Goal: Use online tool/utility: Utilize a website feature to perform a specific function

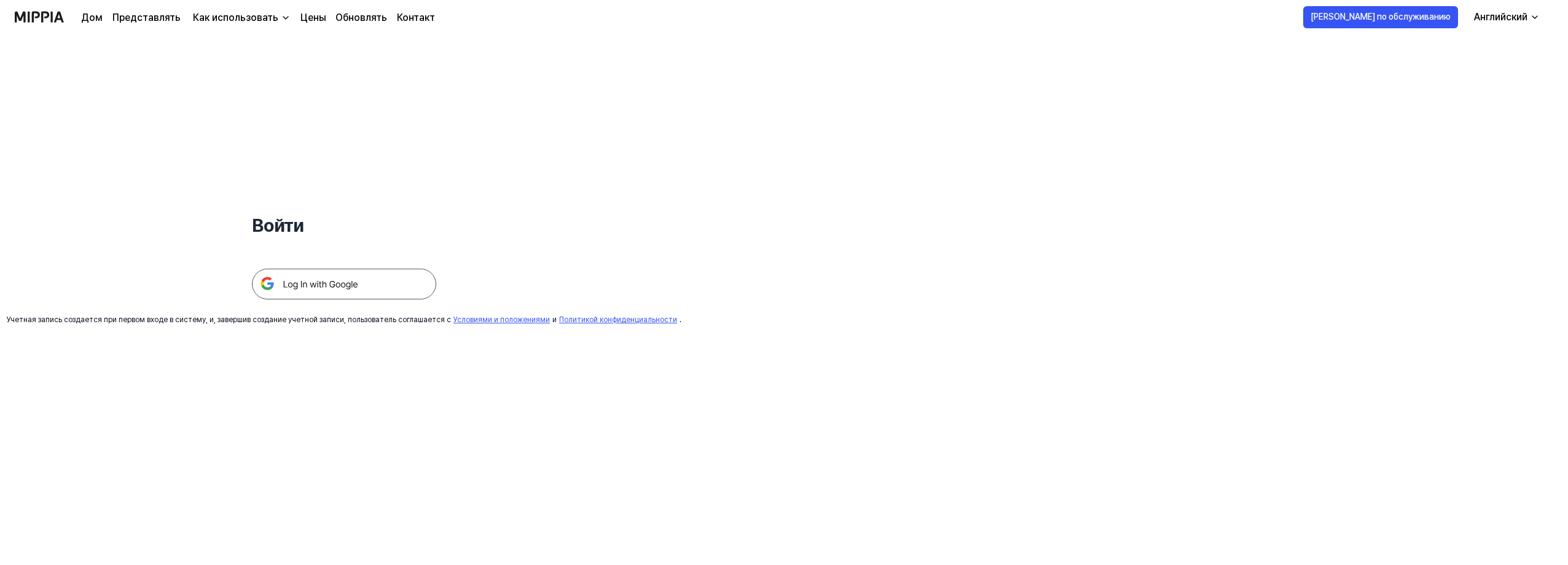
click at [391, 281] on img at bounding box center [344, 284] width 185 height 31
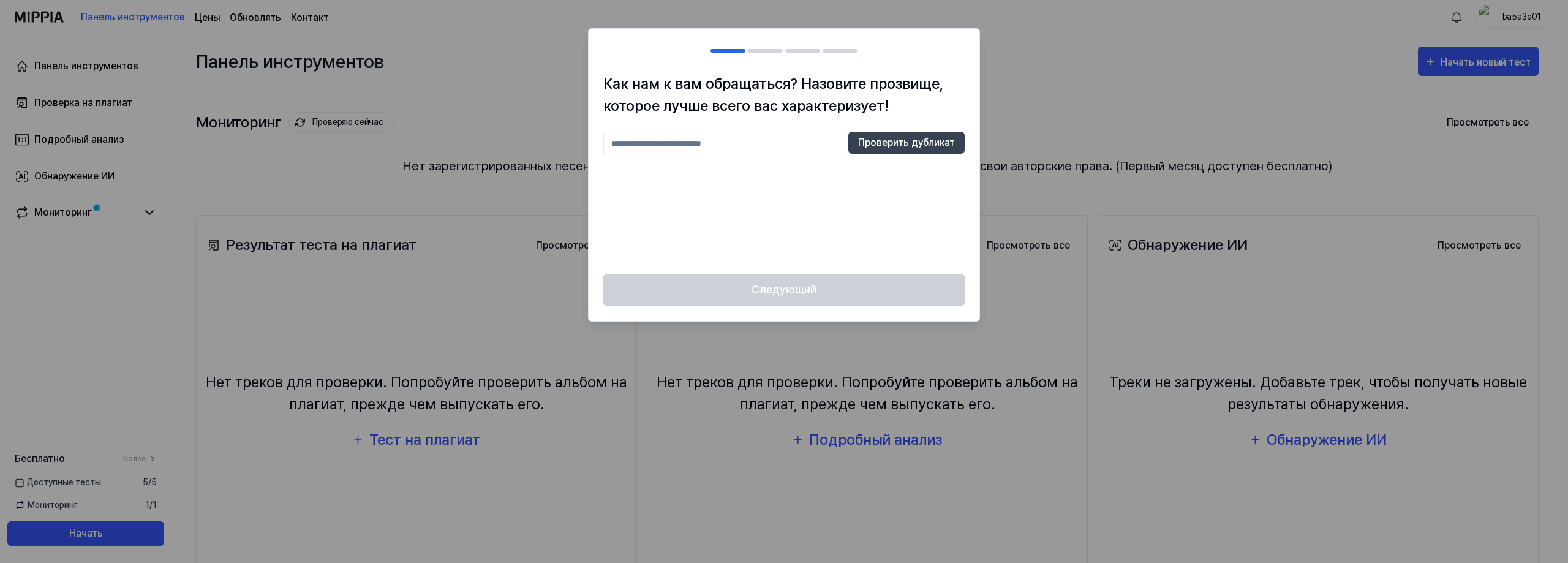
click at [844, 280] on div "Следующий" at bounding box center [783, 298] width 391 height 47
click at [768, 150] on input "text" at bounding box center [723, 143] width 240 height 24
type input "********"
click at [905, 149] on font "Проверить дубликат" at bounding box center [906, 143] width 97 height 15
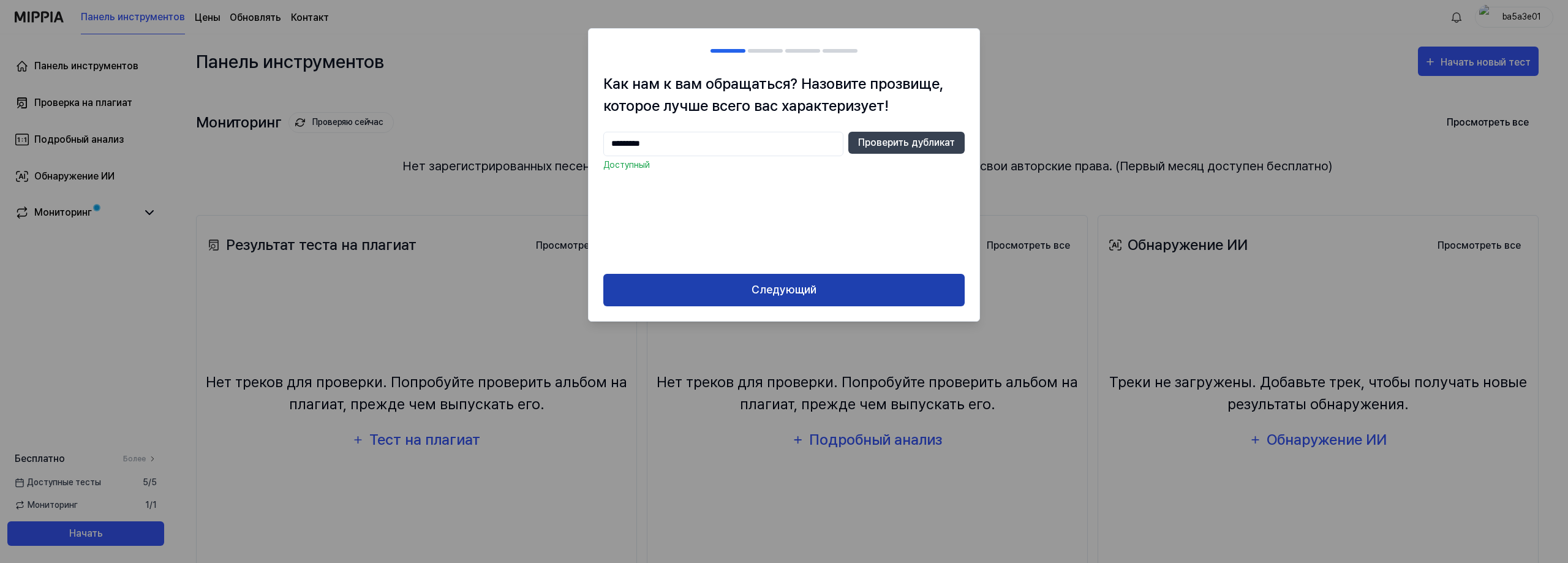
click at [820, 291] on button "Следующий" at bounding box center [783, 290] width 361 height 32
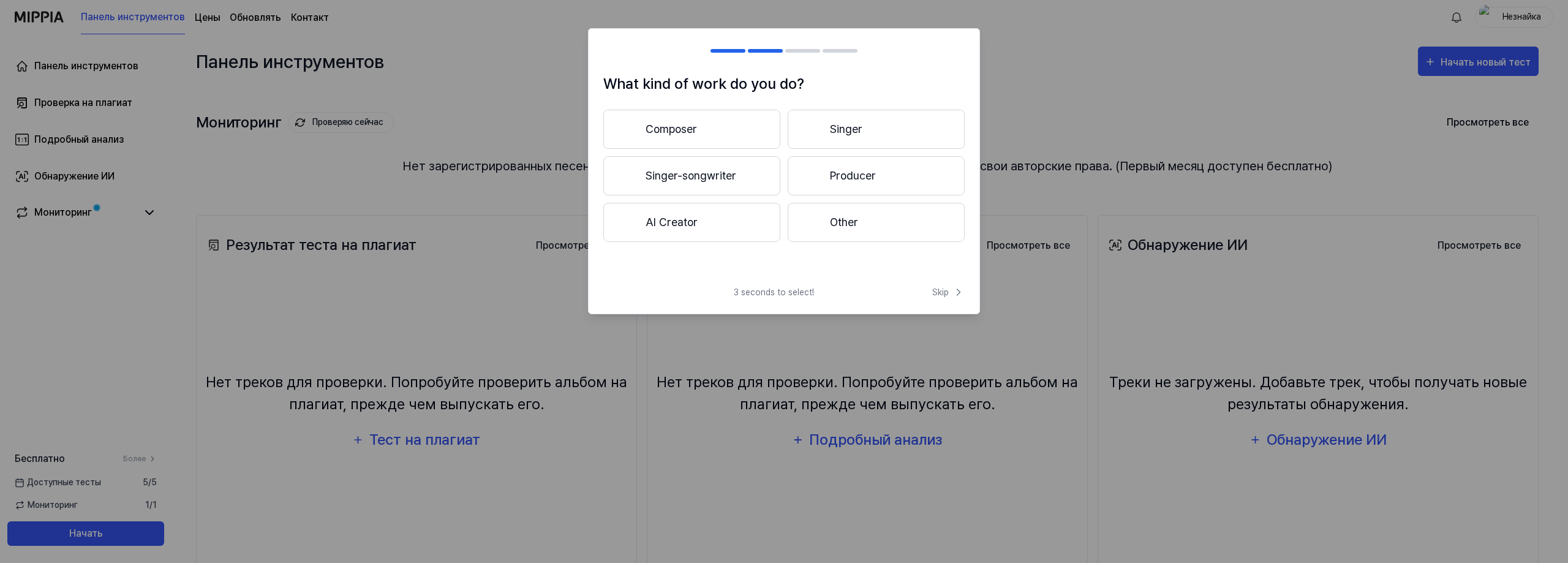
drag, startPoint x: 858, startPoint y: 105, endPoint x: 864, endPoint y: 120, distance: 16.2
click at [858, 106] on div "What kind of work do you do? Composer Singer Singer-songwriter Producer AI Crea…" at bounding box center [783, 175] width 391 height 204
click at [864, 120] on button "Singer" at bounding box center [876, 129] width 177 height 39
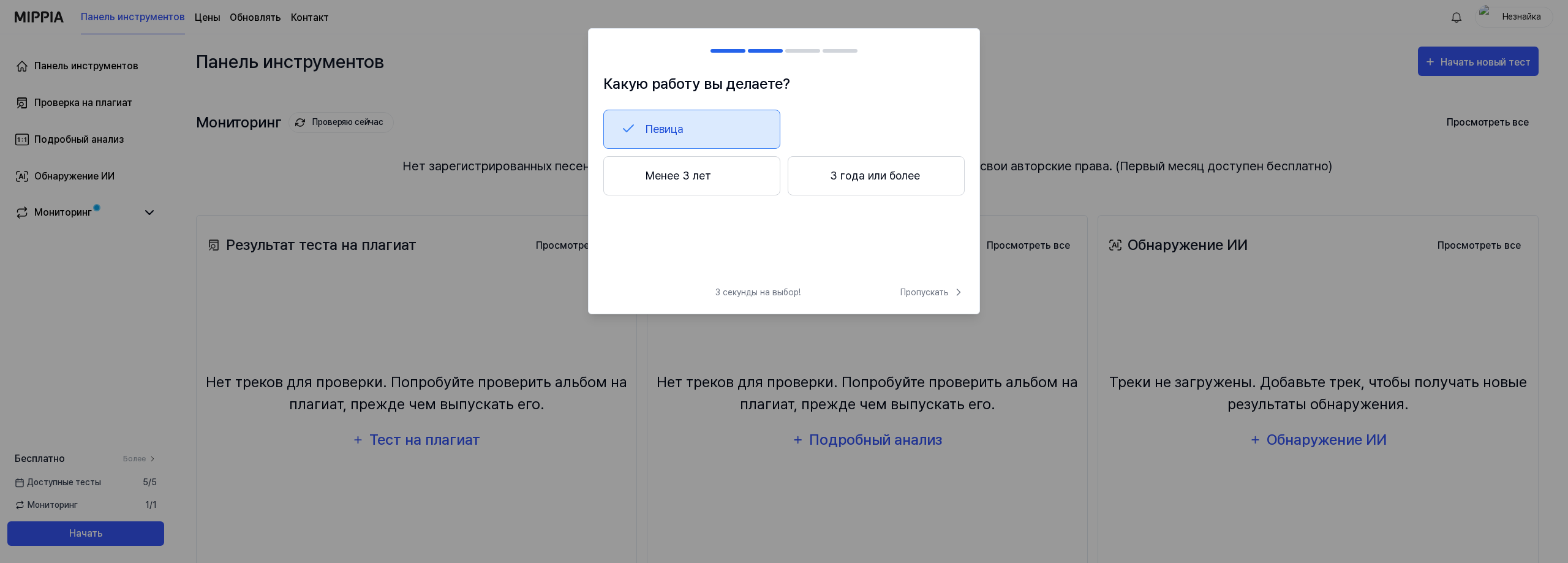
click at [734, 186] on button "Менее 3 лет" at bounding box center [692, 175] width 177 height 39
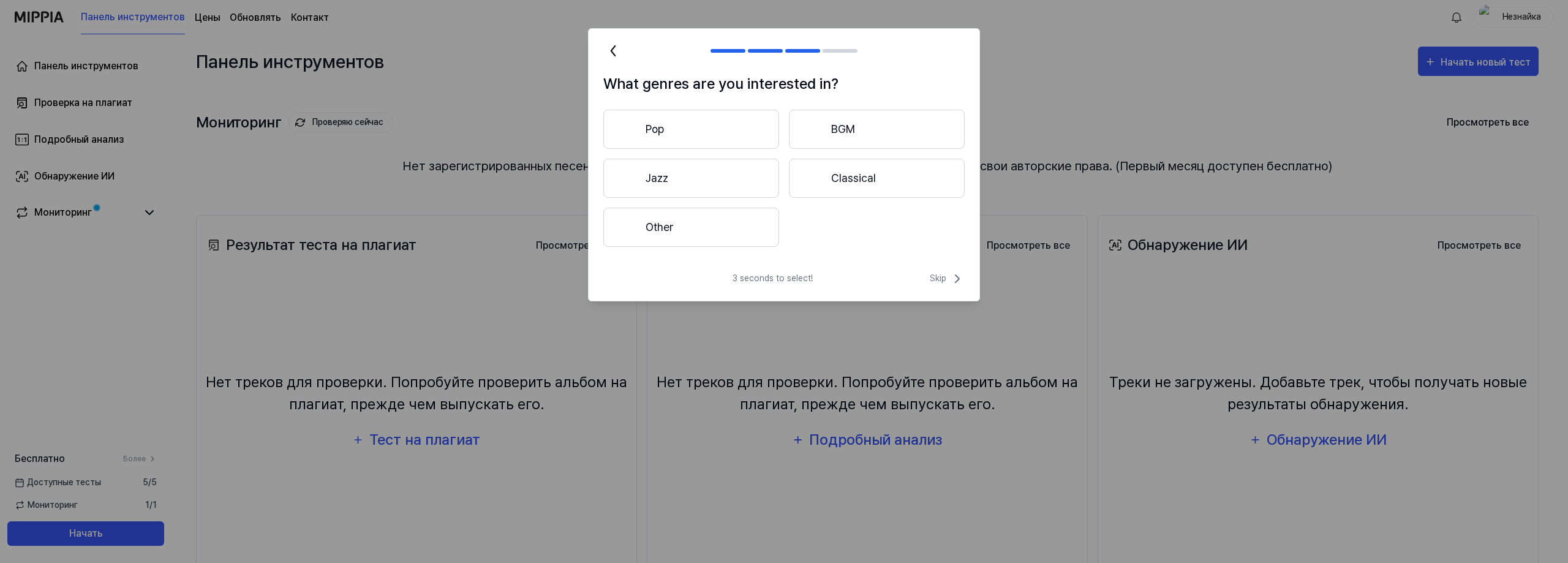
click at [671, 125] on button "Pop" at bounding box center [691, 129] width 175 height 39
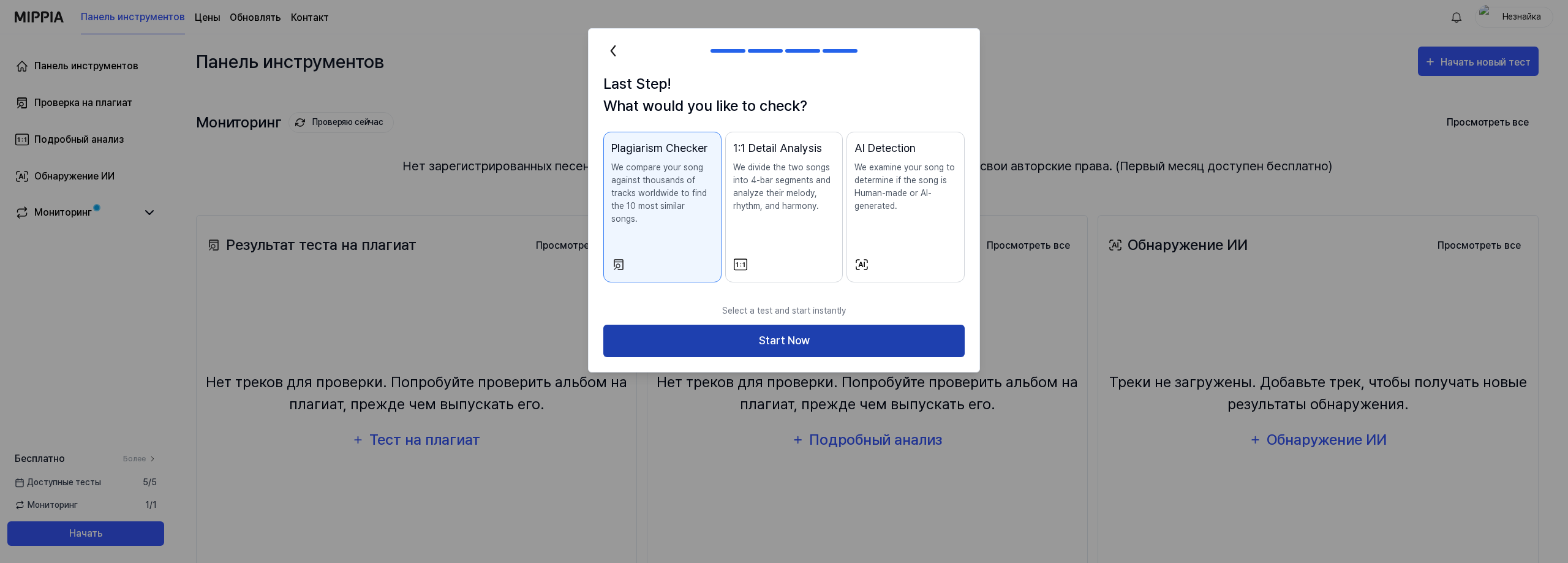
click at [841, 335] on button "Start Now" at bounding box center [783, 340] width 361 height 32
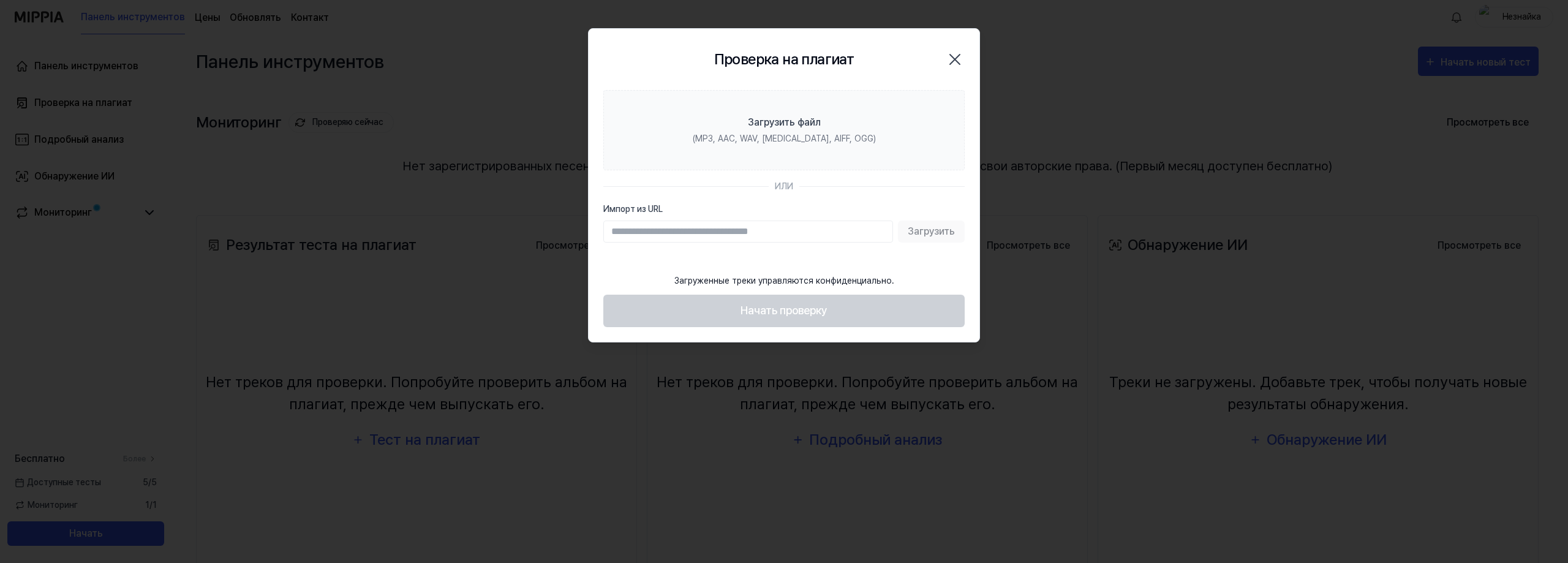
click at [956, 49] on icon "button" at bounding box center [955, 59] width 20 height 20
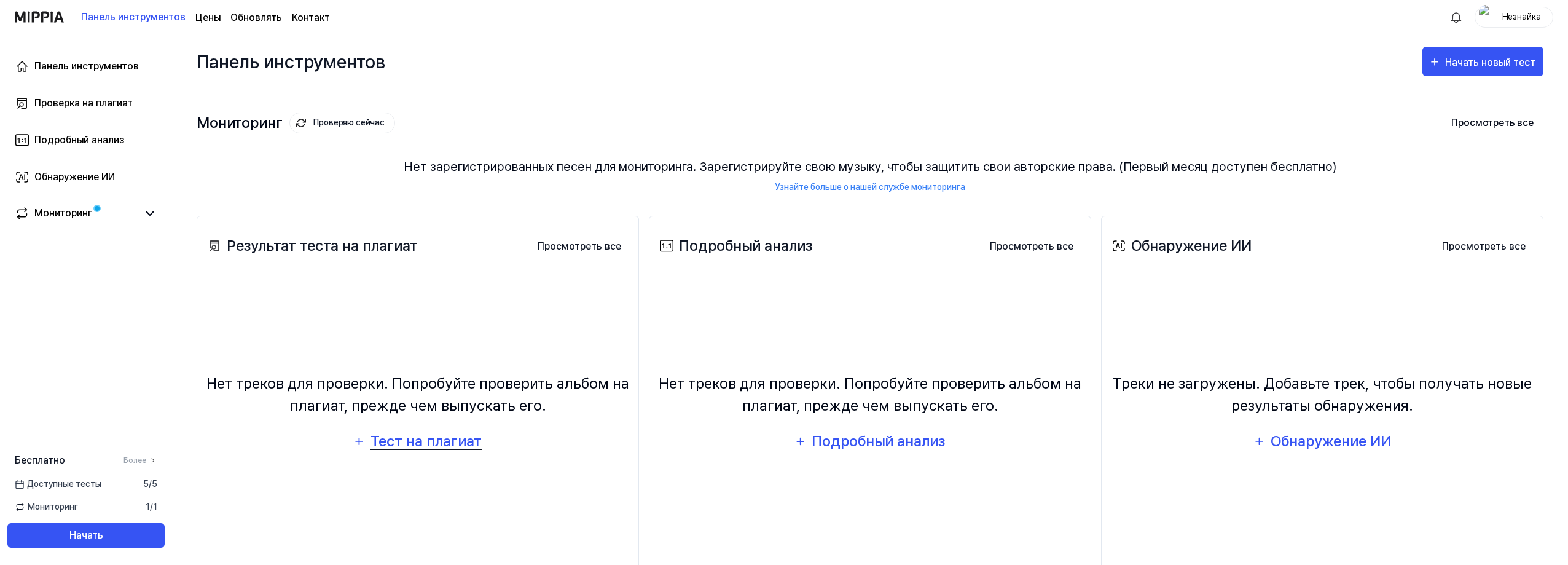
click at [408, 441] on font "Тест на плагиат" at bounding box center [427, 441] width 112 height 18
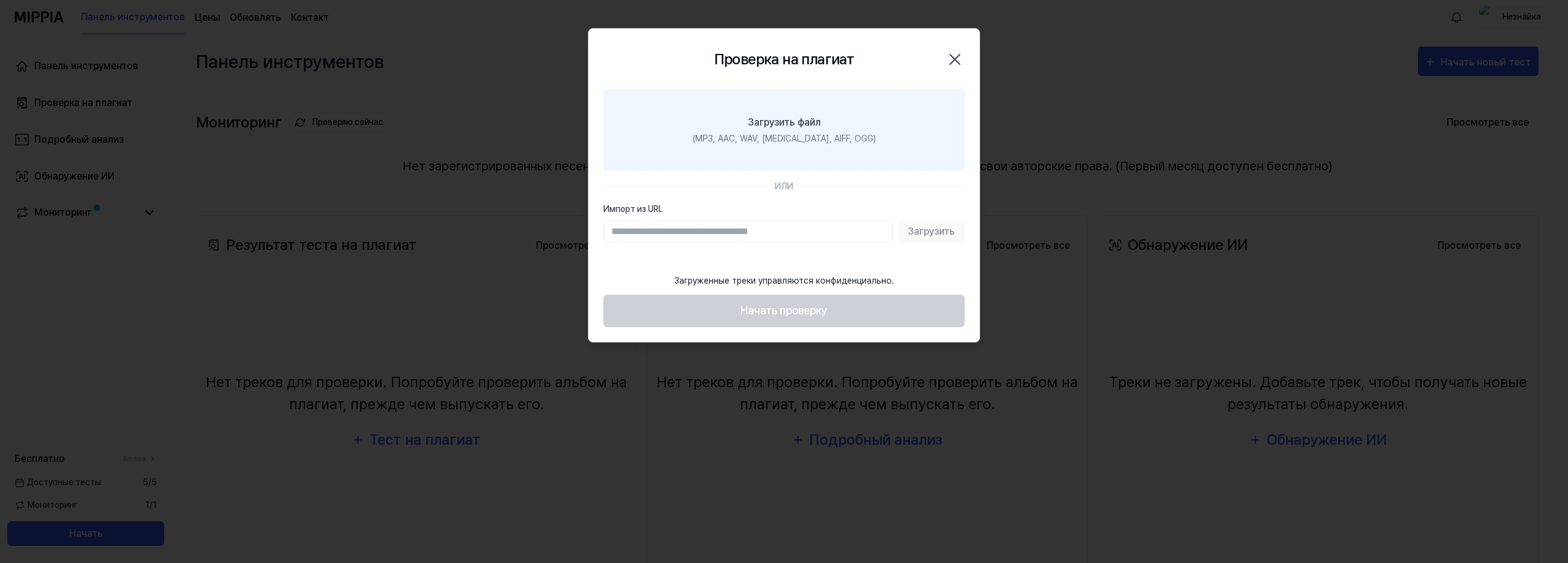
click at [756, 131] on label "Загрузить файл (MP3, AAC, WAV, FLAC, AIFF, OGG)" at bounding box center [783, 130] width 361 height 80
click at [0, 0] on input "Загрузить файл (MP3, AAC, WAV, FLAC, AIFF, OGG)" at bounding box center [0, 0] width 0 height 0
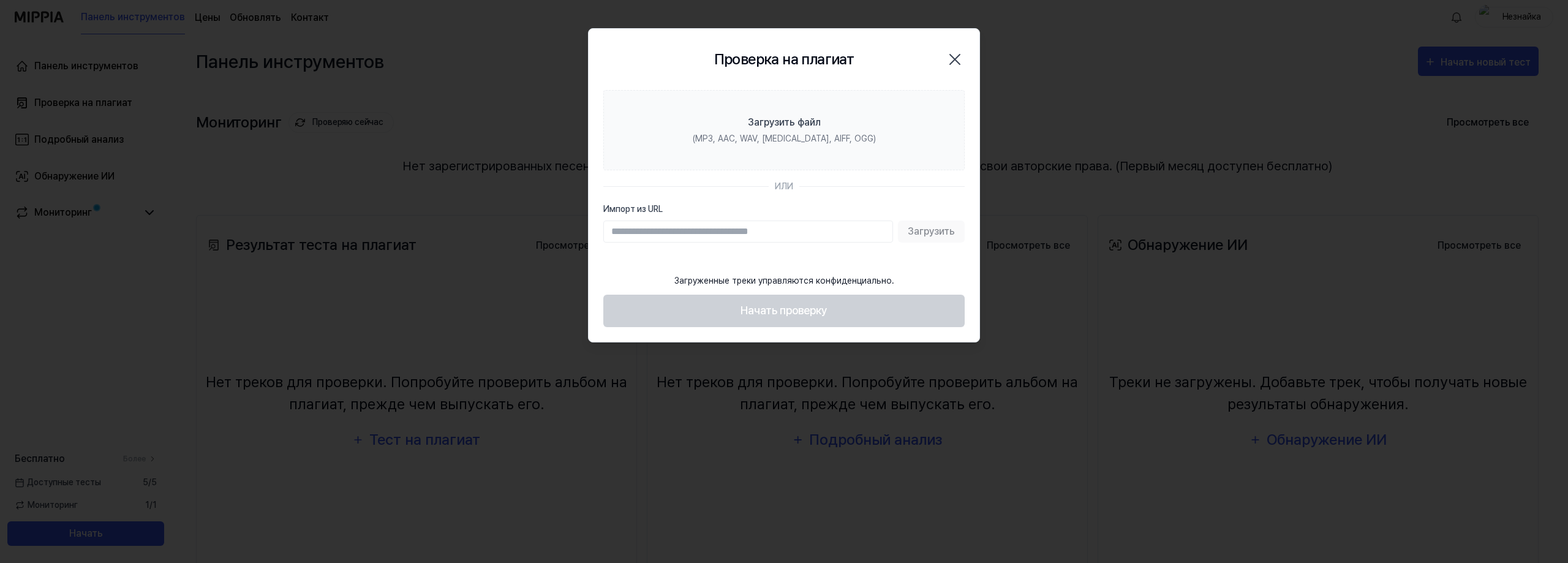
click at [450, 173] on div at bounding box center [784, 281] width 1568 height 563
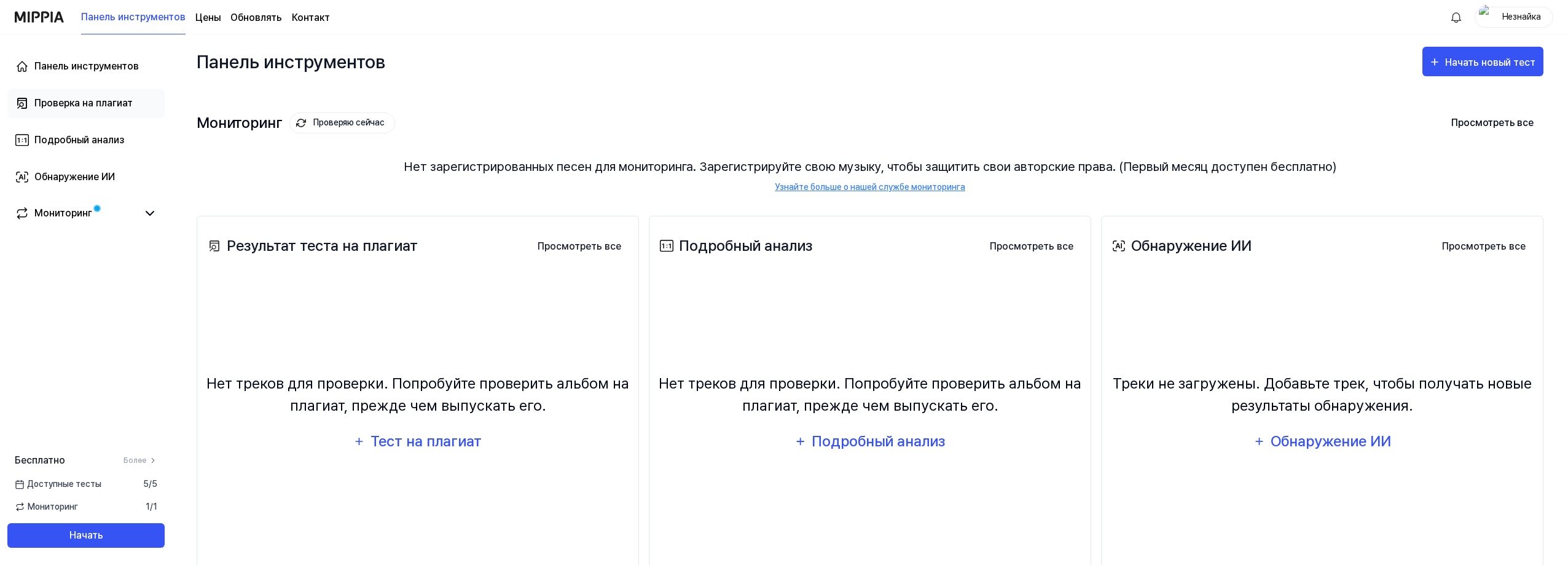
click at [78, 98] on font "Проверка на плагиат" at bounding box center [83, 103] width 98 height 12
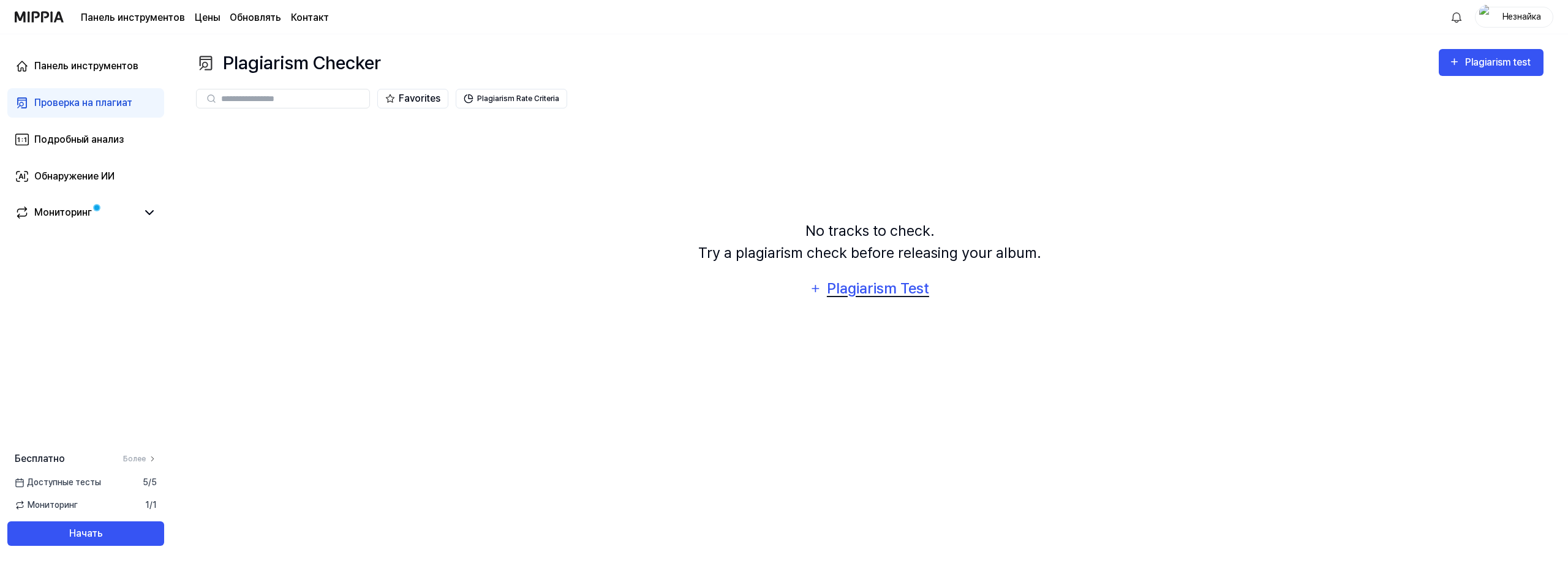
click at [876, 295] on div "Plagiarism Test" at bounding box center [877, 288] width 104 height 23
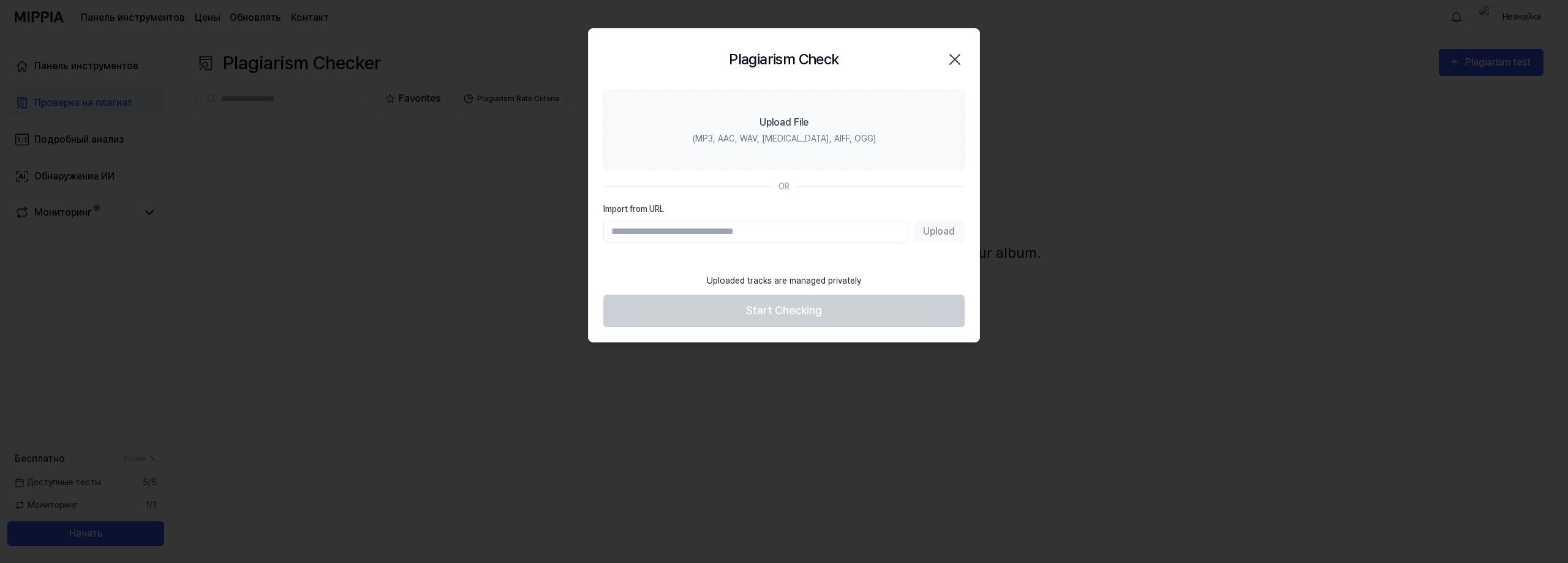
click at [956, 59] on icon "button" at bounding box center [955, 59] width 20 height 20
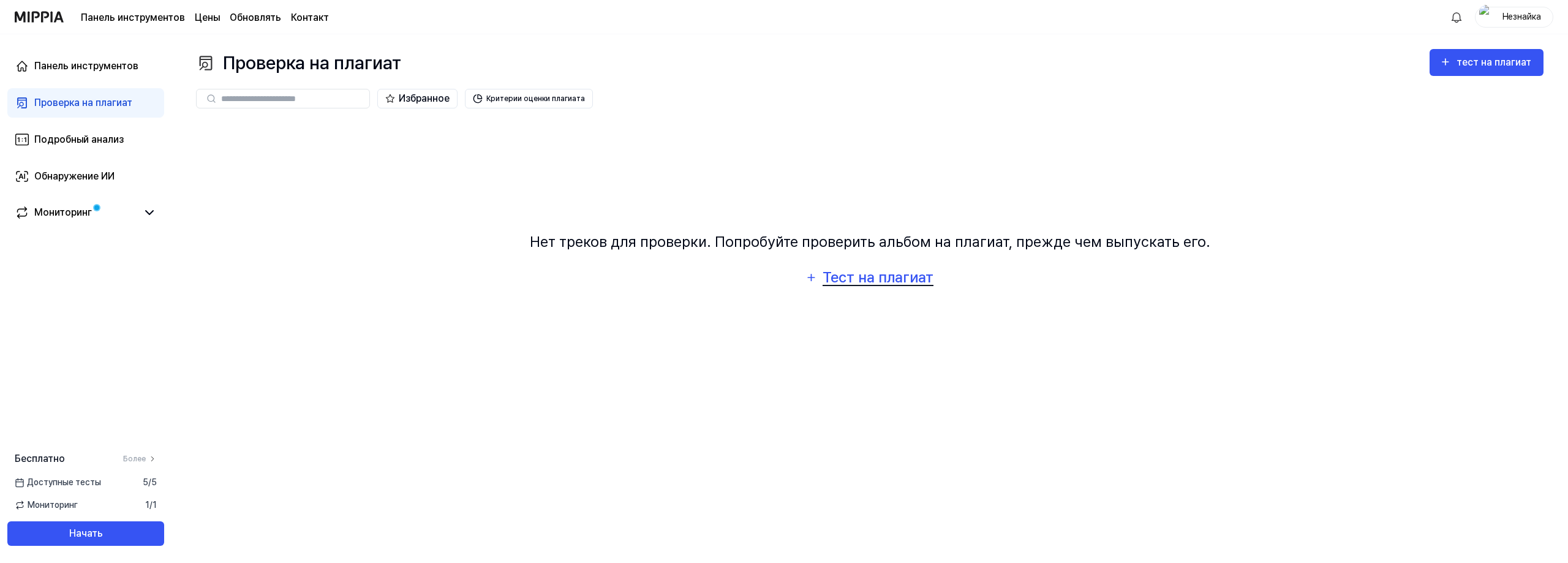
click at [867, 269] on font "Тест на плагиат" at bounding box center [878, 276] width 111 height 18
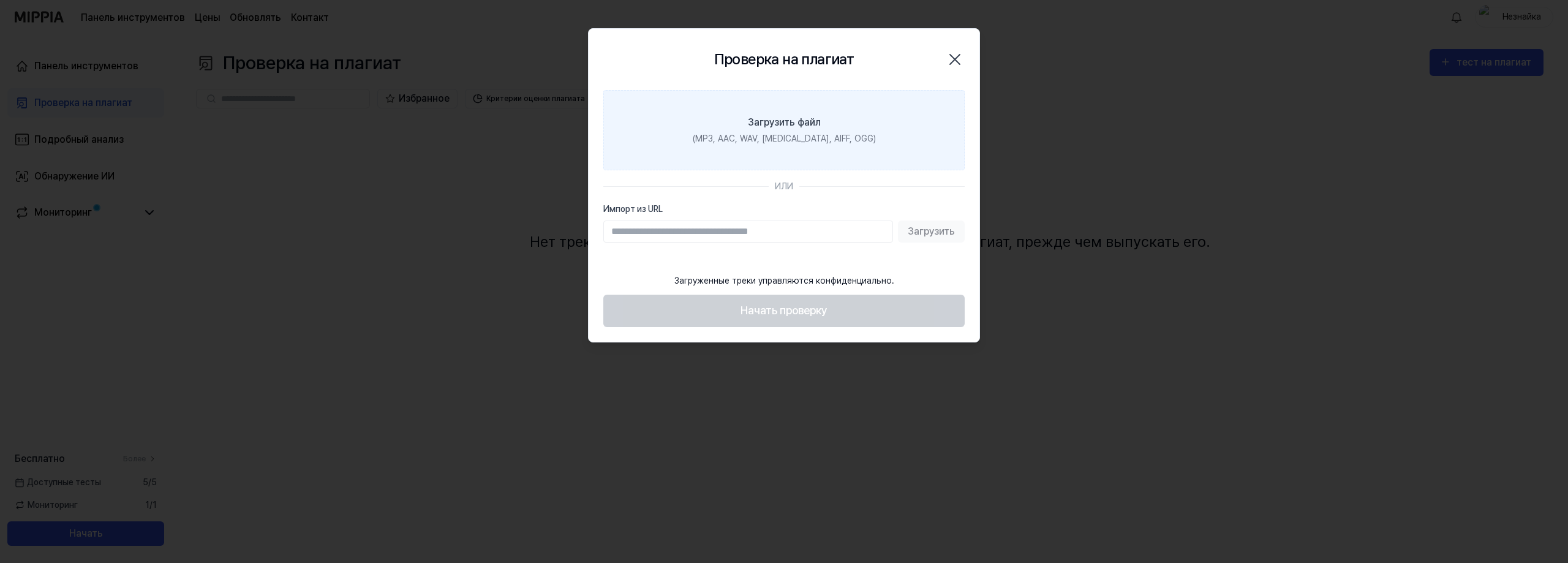
click at [848, 112] on label "Загрузить файл (MP3, AAC, WAV, FLAC, AIFF, OGG)" at bounding box center [783, 130] width 361 height 80
click at [0, 0] on input "Загрузить файл (MP3, AAC, WAV, FLAC, AIFF, OGG)" at bounding box center [0, 0] width 0 height 0
click at [953, 53] on icon "button" at bounding box center [955, 59] width 20 height 20
